Goal: Task Accomplishment & Management: Manage account settings

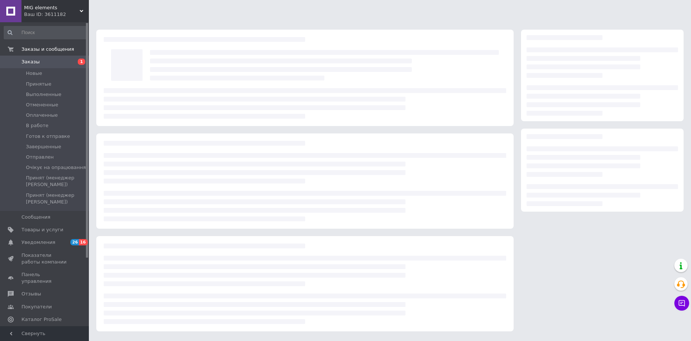
click at [56, 74] on li "Новые" at bounding box center [45, 73] width 91 height 10
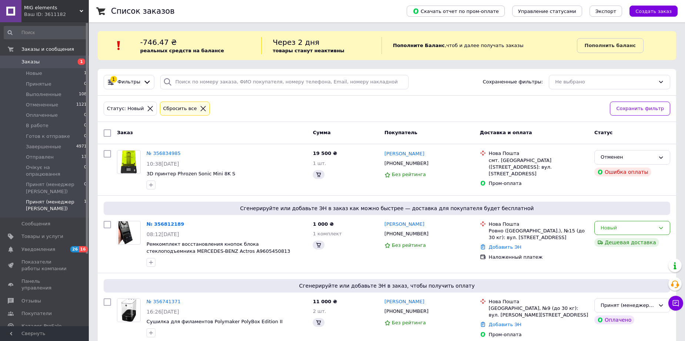
click at [44, 200] on span "Принят (менеджер [PERSON_NAME])" at bounding box center [55, 204] width 58 height 13
click at [54, 74] on li "Новые 1" at bounding box center [45, 73] width 91 height 10
click at [53, 158] on li "Отправлен 13" at bounding box center [45, 157] width 91 height 10
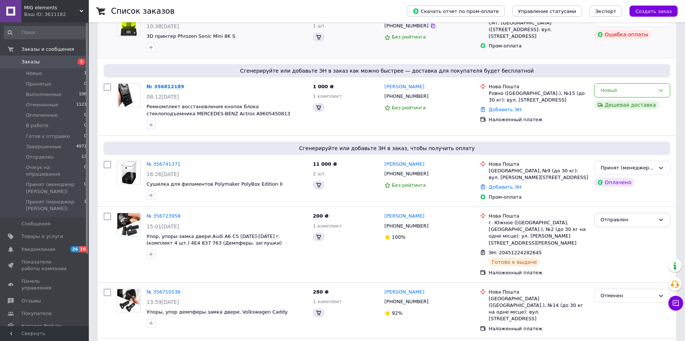
scroll to position [148, 0]
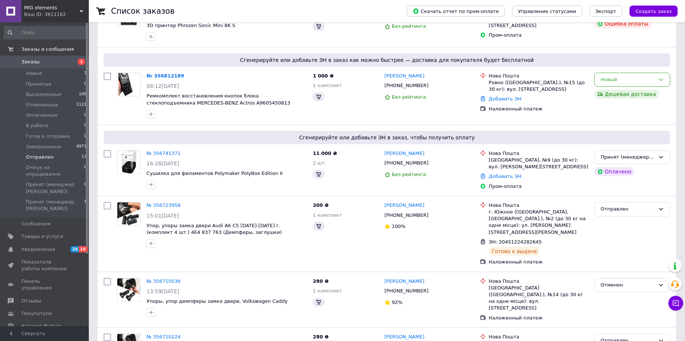
click at [60, 155] on li "Отправлен 13" at bounding box center [45, 157] width 91 height 10
click at [63, 102] on li "Отмененные 1121" at bounding box center [45, 105] width 91 height 10
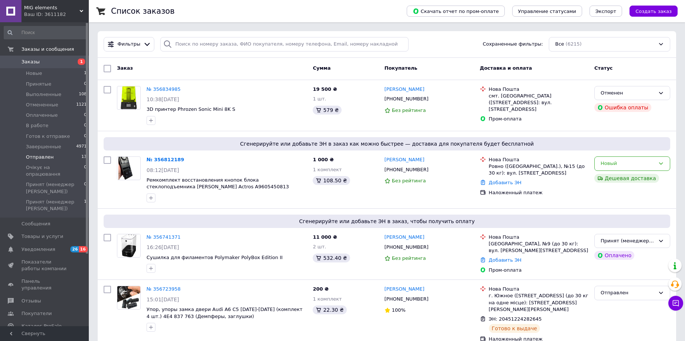
click at [49, 157] on span "Отправлен" at bounding box center [40, 157] width 28 height 7
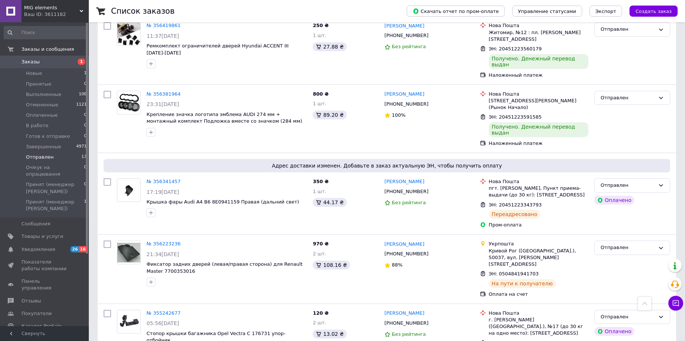
scroll to position [651, 0]
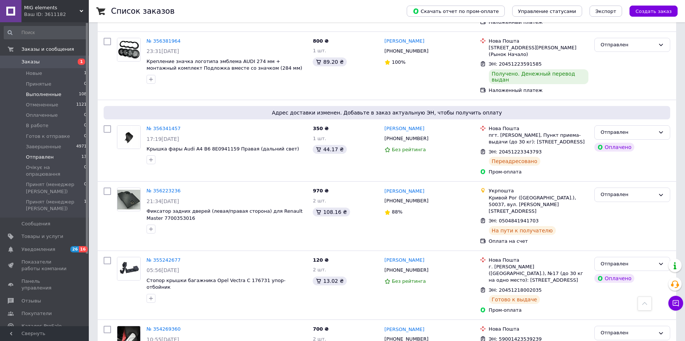
click at [60, 95] on li "Выполненные 108" at bounding box center [45, 94] width 91 height 10
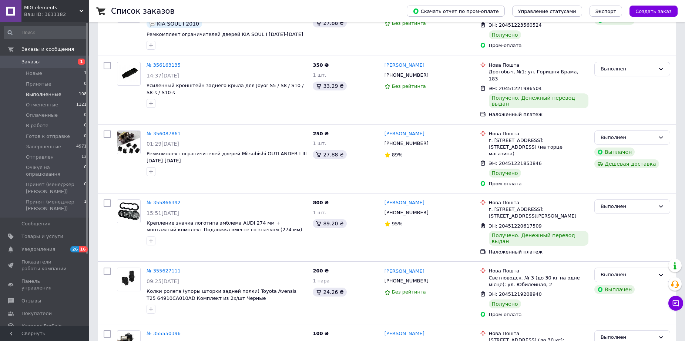
scroll to position [259, 0]
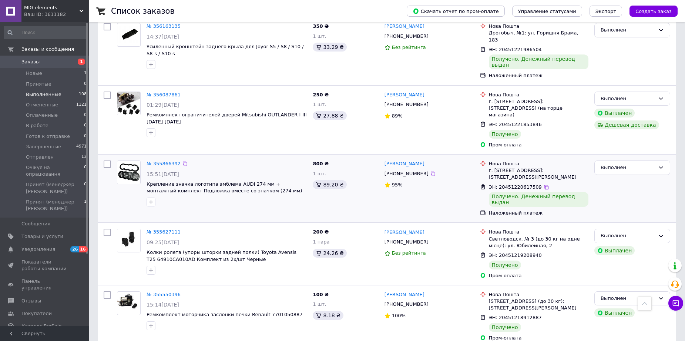
click at [171, 161] on link "№ 355866392" at bounding box center [164, 164] width 34 height 6
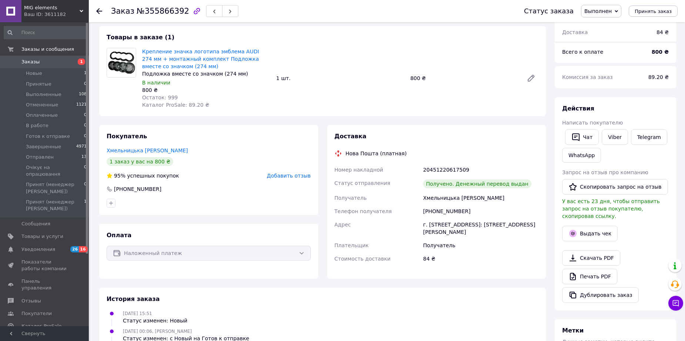
scroll to position [37, 0]
drag, startPoint x: 462, startPoint y: 169, endPoint x: 418, endPoint y: 171, distance: 44.1
click at [418, 171] on div "Номер накладной 20451220617509 Статус отправления Получено. Денежный перевод вы…" at bounding box center [436, 215] width 207 height 102
copy div "Номер накладной 20451220617509"
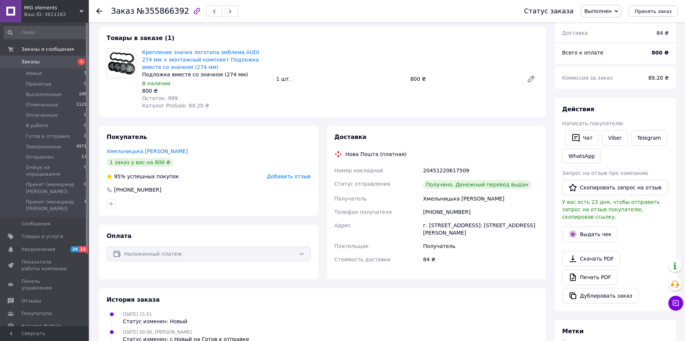
click at [87, 273] on div at bounding box center [87, 174] width 2 height 302
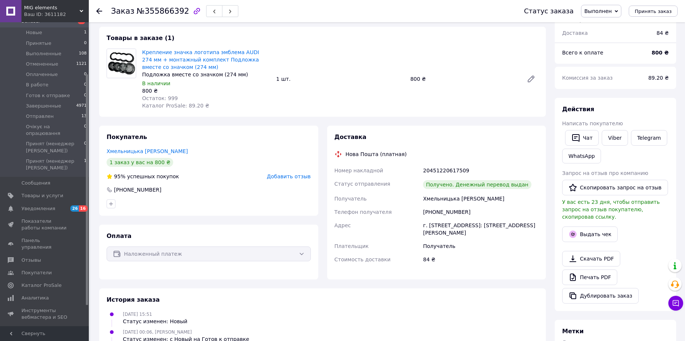
scroll to position [0, 0]
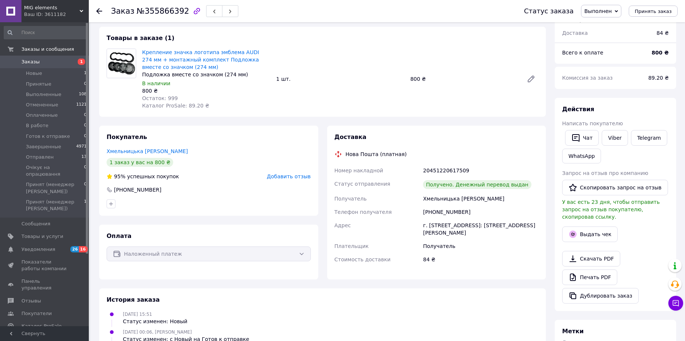
drag, startPoint x: 87, startPoint y: 225, endPoint x: 93, endPoint y: 106, distance: 119.4
click at [92, 113] on div "MIG elements Ваш ID: 3611182 Сайт MIG elements Кабинет покупателя Проверить сос…" at bounding box center [342, 231] width 685 height 536
click at [57, 159] on li "Отправлен 13" at bounding box center [45, 157] width 91 height 10
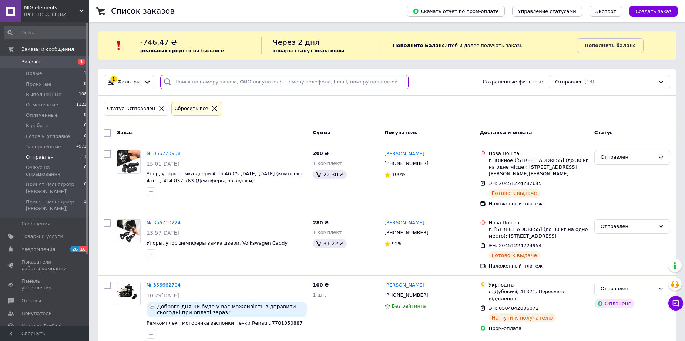
click at [232, 83] on input "search" at bounding box center [284, 82] width 249 height 14
paste input "356381964"
type input "356381964"
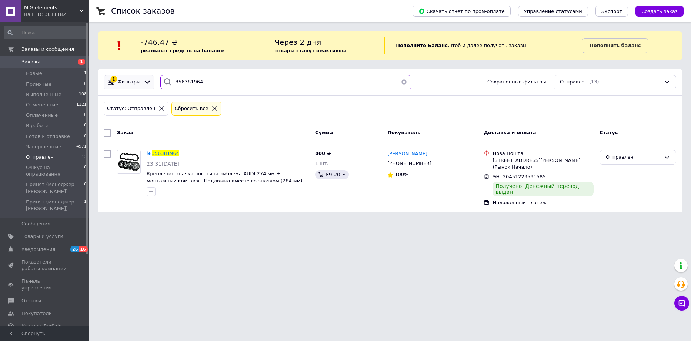
drag, startPoint x: 200, startPoint y: 85, endPoint x: 146, endPoint y: 84, distance: 54.1
click at [146, 84] on div "1 Фильтры 356381964 Сохраненные фильтры: Отправлен (13)" at bounding box center [390, 82] width 578 height 14
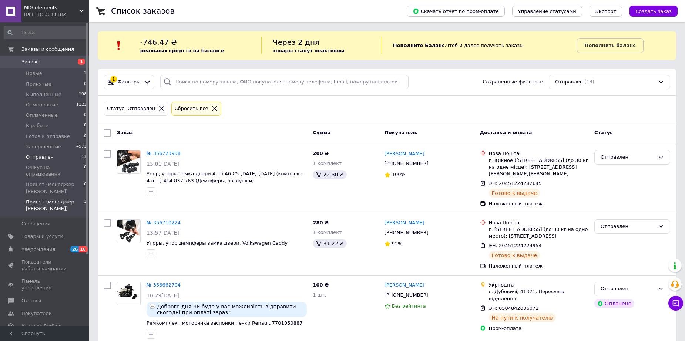
click at [46, 198] on span "Принят (менеджер [PERSON_NAME])" at bounding box center [55, 204] width 58 height 13
